Goal: Information Seeking & Learning: Learn about a topic

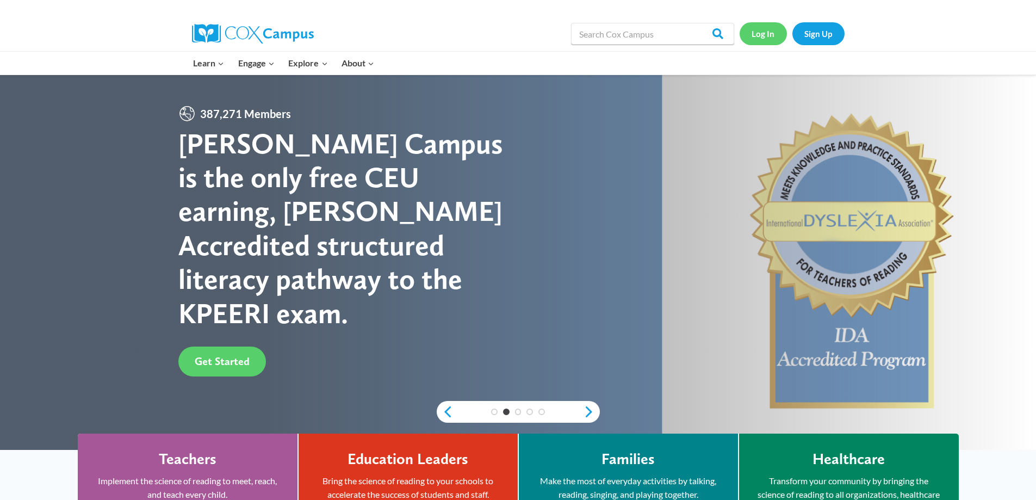
click at [765, 40] on link "Log In" at bounding box center [763, 33] width 47 height 22
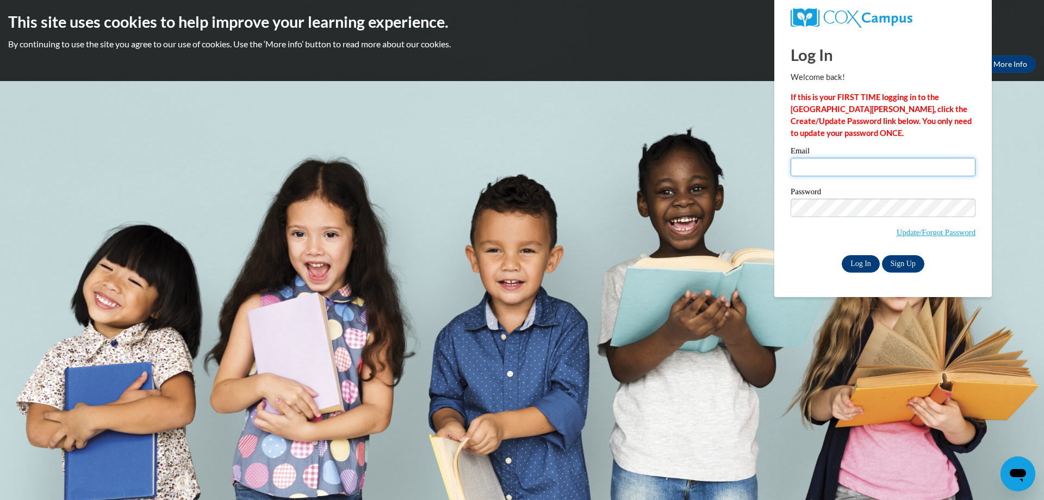
type input "smthmagg@aol.com"
click at [853, 261] on input "Log In" at bounding box center [861, 263] width 38 height 17
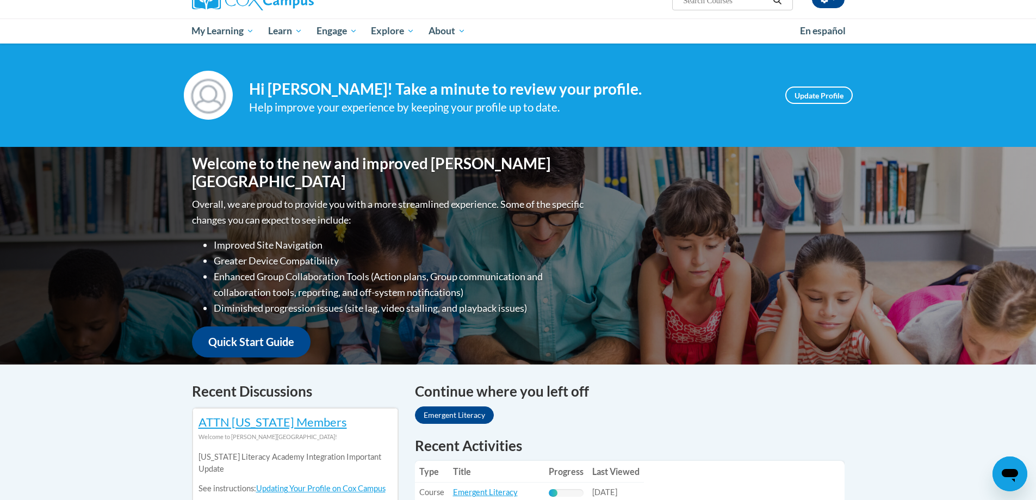
scroll to position [218, 0]
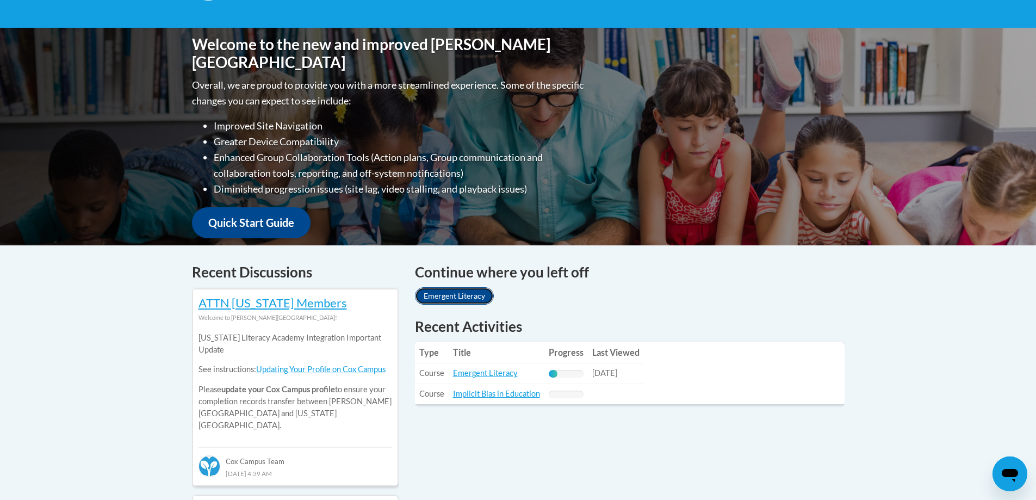
click at [463, 292] on link "Emergent Literacy" at bounding box center [454, 295] width 79 height 17
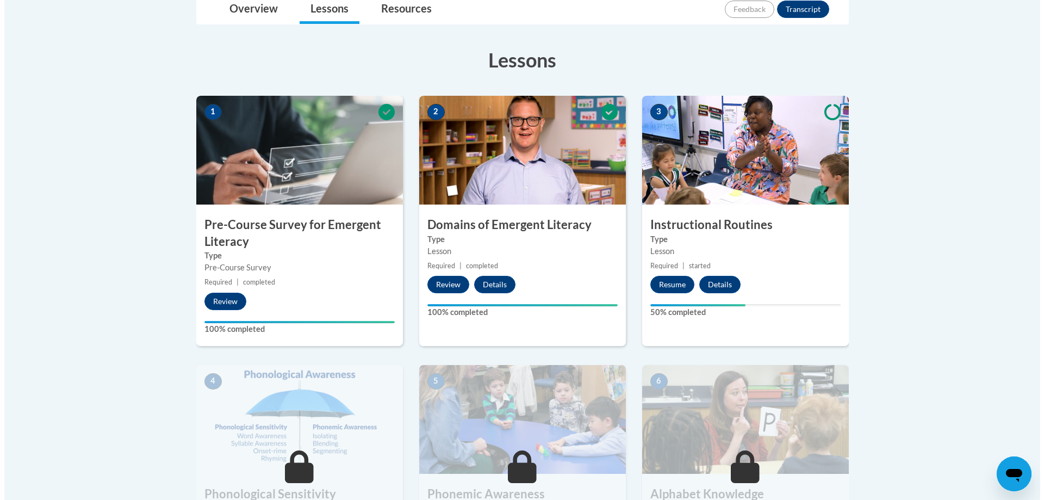
scroll to position [272, 0]
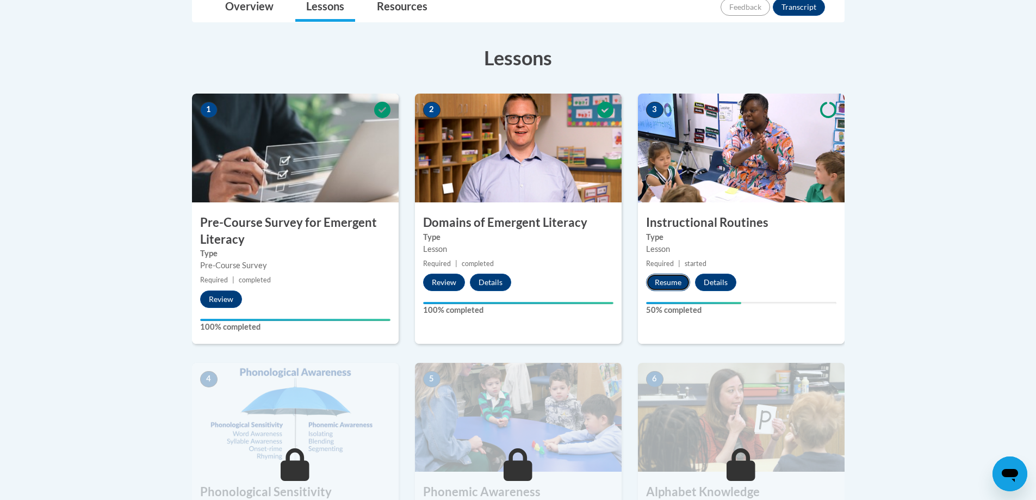
click at [664, 287] on button "Resume" at bounding box center [668, 282] width 44 height 17
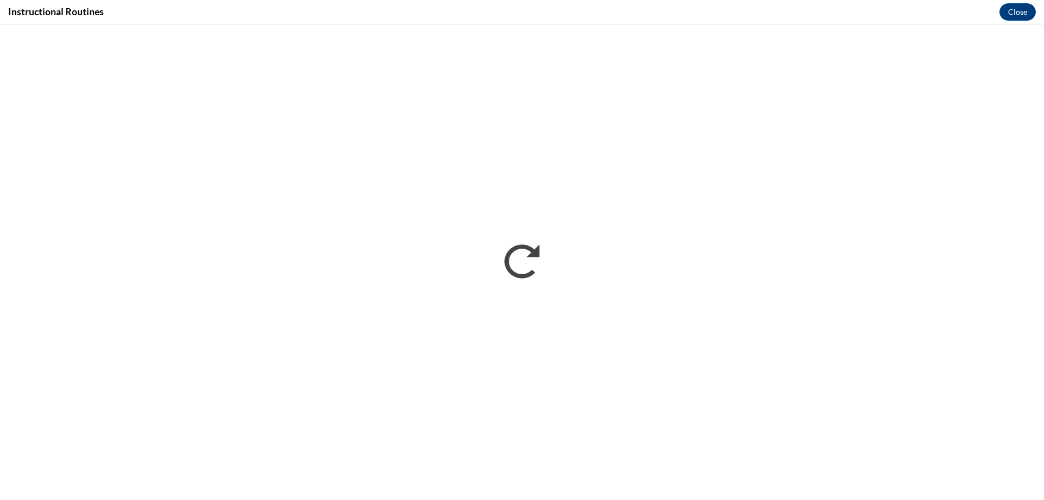
scroll to position [0, 0]
